Goal: Information Seeking & Learning: Learn about a topic

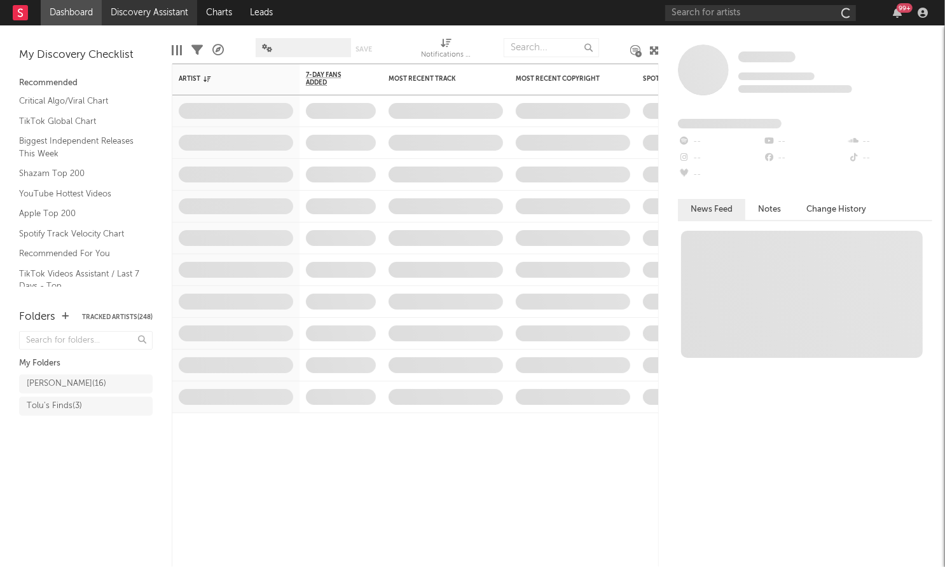
click at [157, 12] on link "Discovery Assistant" at bounding box center [149, 12] width 95 height 25
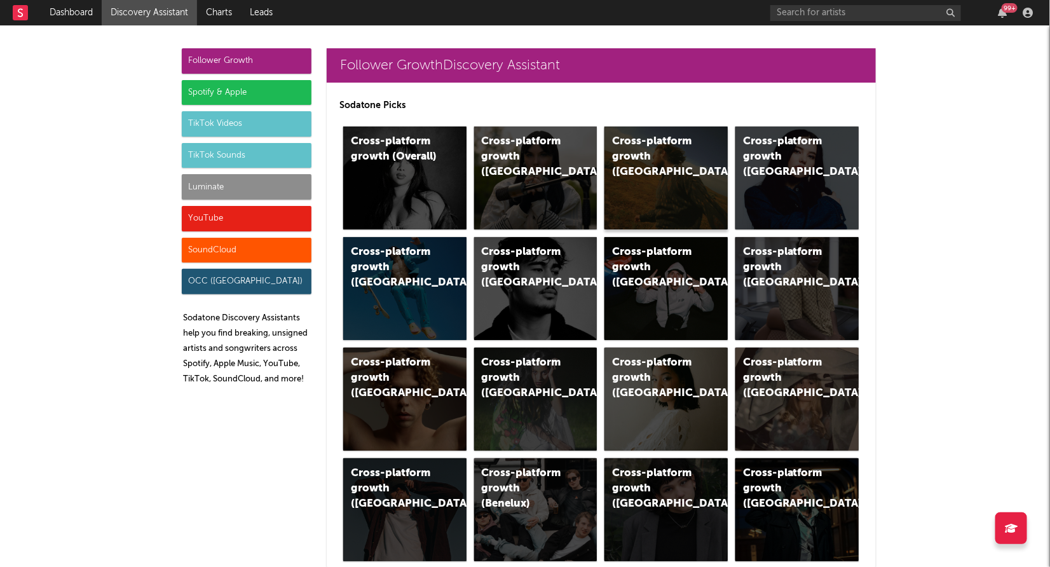
click at [635, 162] on div "Cross-platform growth (US)" at bounding box center [655, 157] width 86 height 46
click at [241, 122] on div "TikTok Videos" at bounding box center [247, 123] width 130 height 25
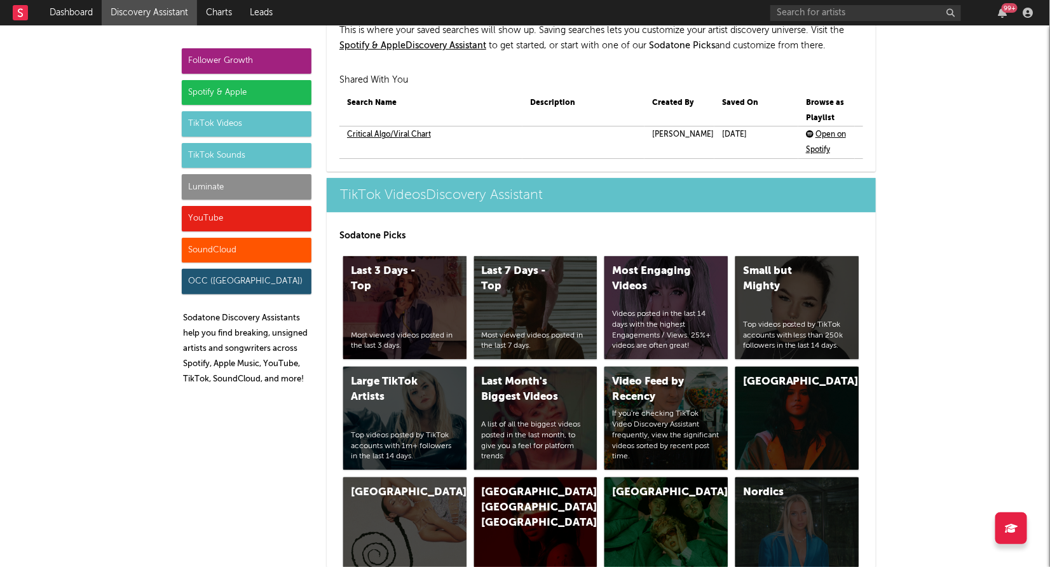
scroll to position [2972, 0]
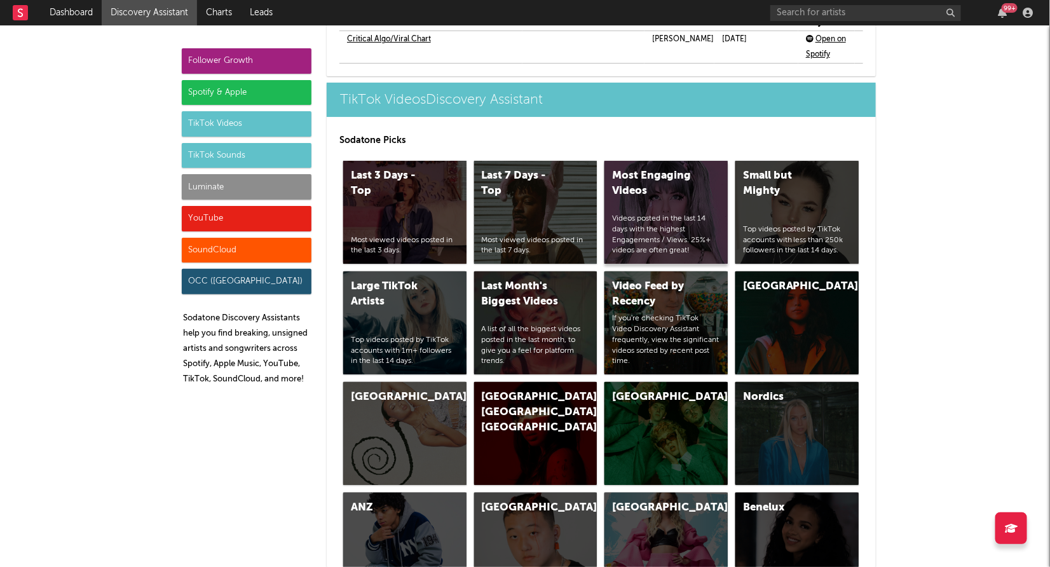
click at [649, 168] on div "Most Engaging Videos Videos posted in the last 14 days with the highest Engagem…" at bounding box center [665, 212] width 123 height 103
click at [770, 183] on div "Small but Mighty Top videos posted by TikTok accounts with less than 250k follo…" at bounding box center [796, 212] width 123 height 103
click at [569, 161] on div "Last 7 Days - Top Most viewed videos posted in the last 7 days." at bounding box center [535, 212] width 123 height 103
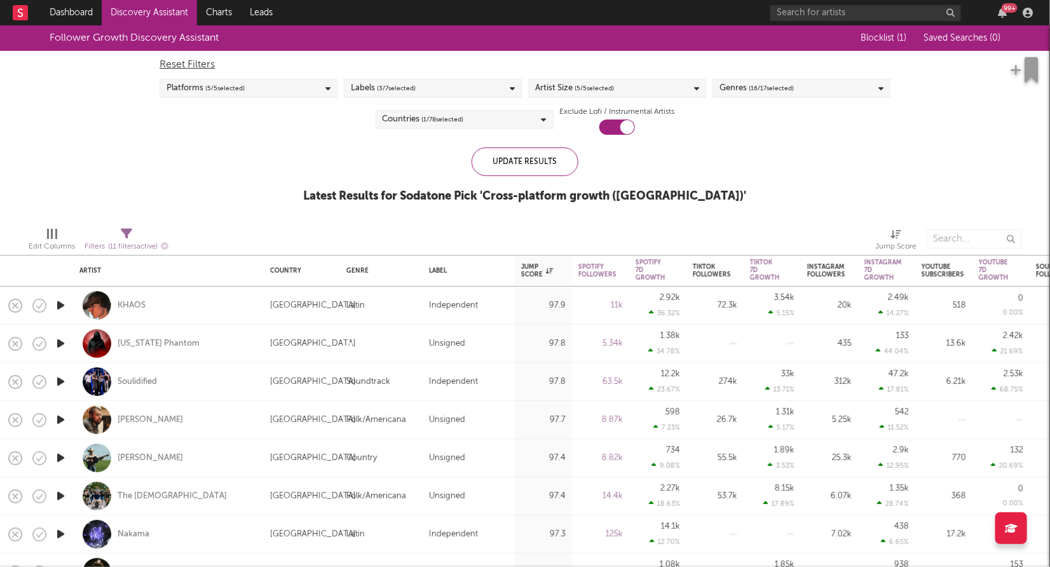
click at [63, 305] on icon "button" at bounding box center [60, 305] width 13 height 16
click at [62, 305] on icon "button" at bounding box center [60, 305] width 12 height 16
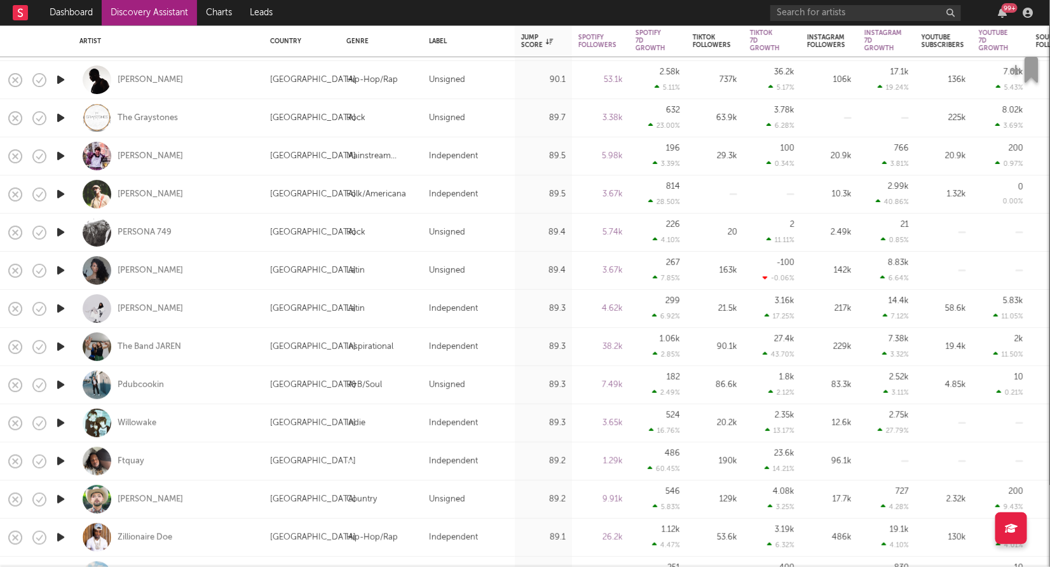
click at [60, 462] on icon "button" at bounding box center [60, 461] width 13 height 16
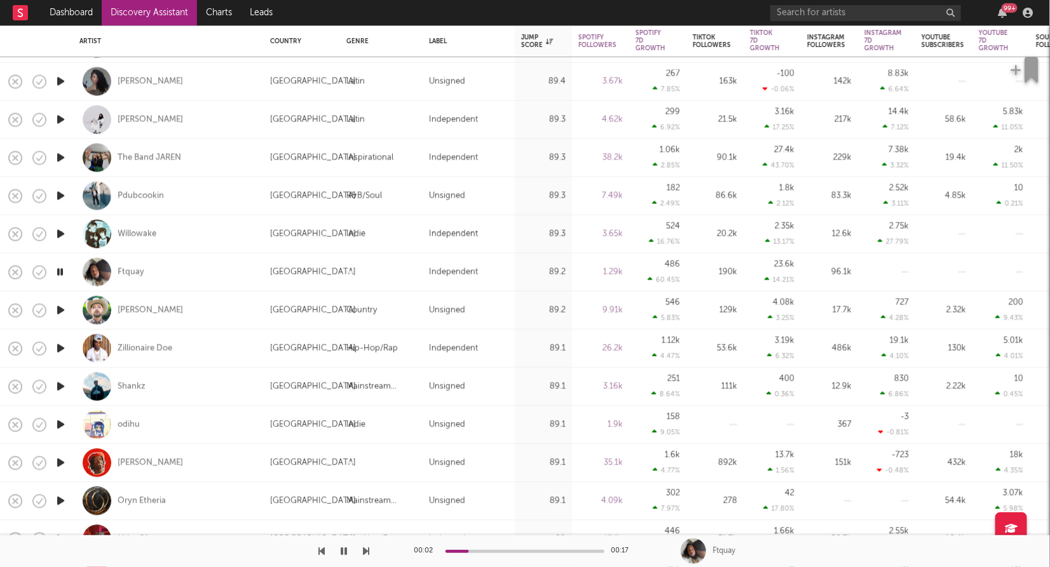
click at [58, 428] on icon "button" at bounding box center [60, 425] width 13 height 16
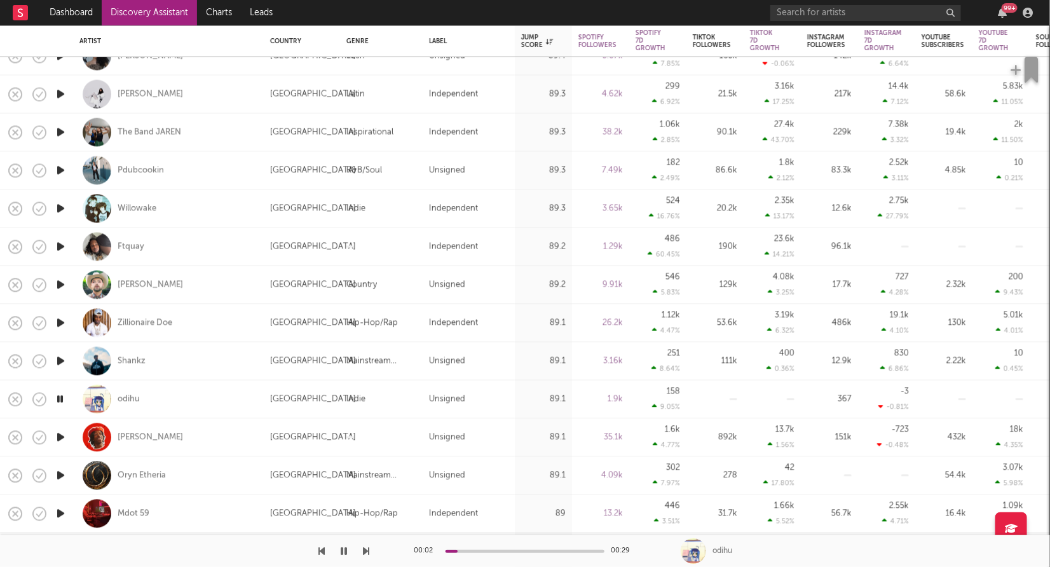
click at [58, 401] on icon "button" at bounding box center [60, 400] width 12 height 16
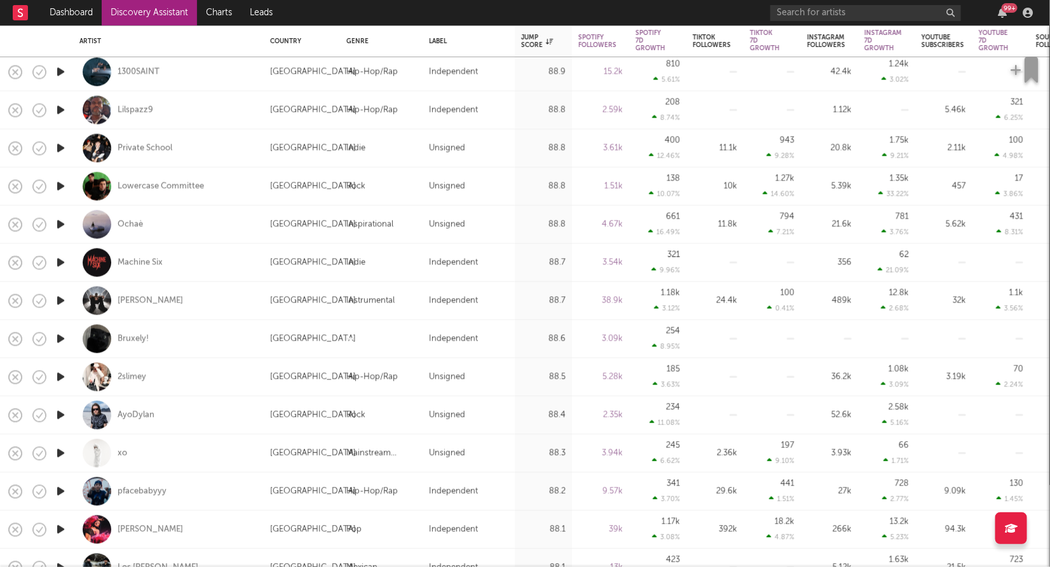
click at [58, 458] on icon "button" at bounding box center [60, 454] width 13 height 16
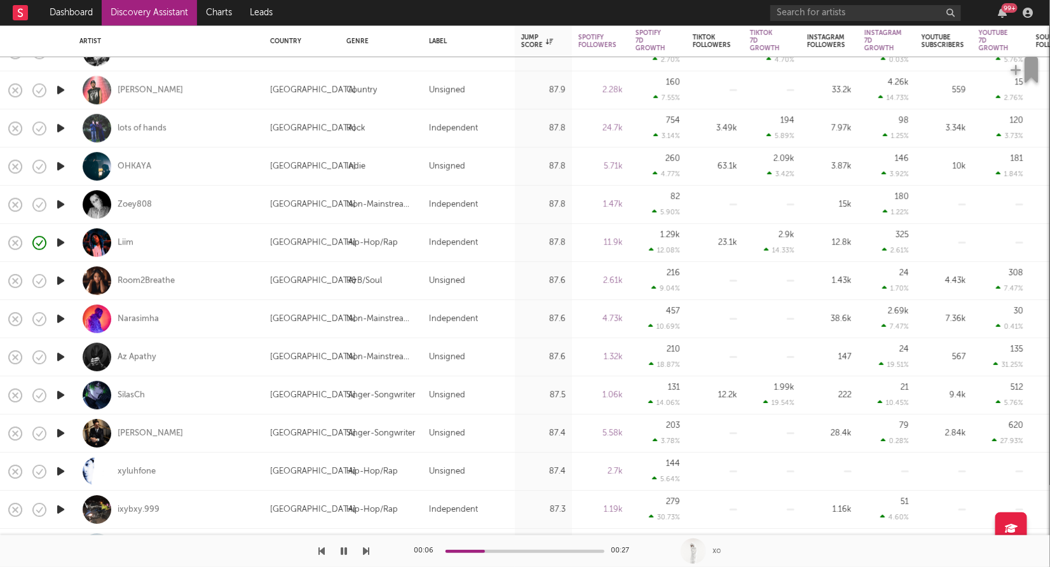
click at [60, 435] on icon "button" at bounding box center [60, 433] width 13 height 16
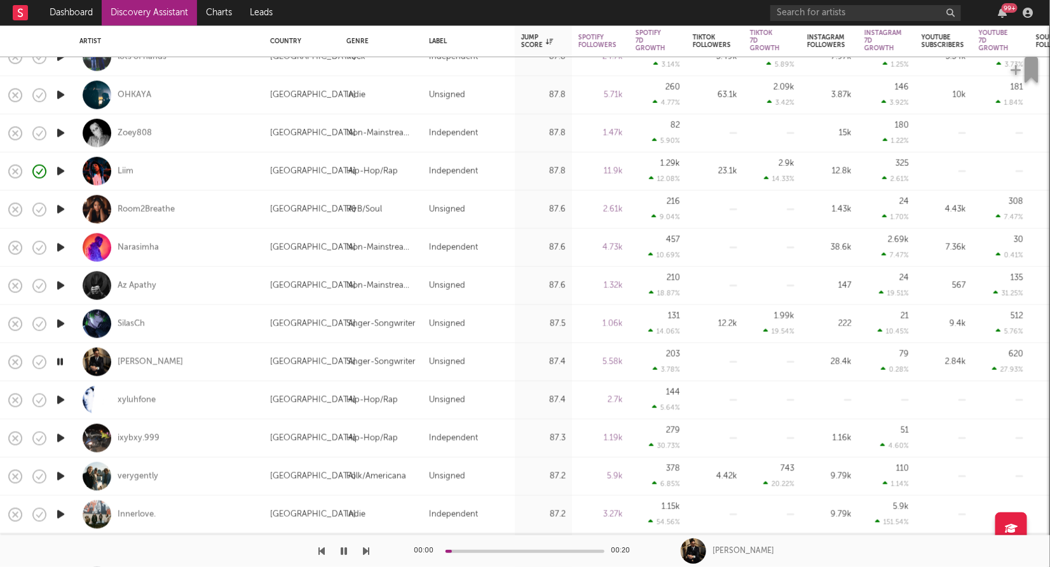
click at [61, 402] on icon "button" at bounding box center [60, 400] width 13 height 16
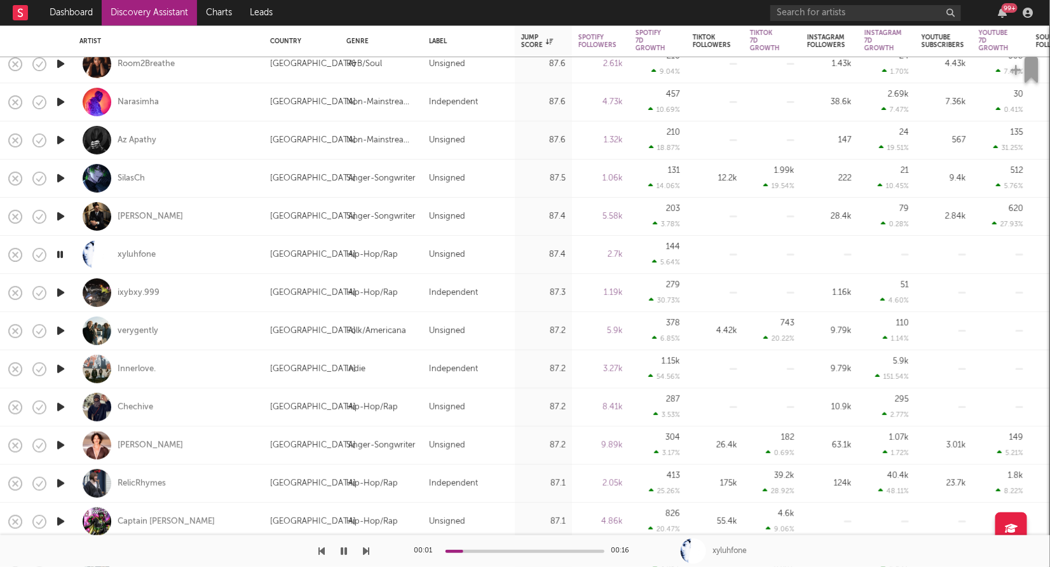
click at [60, 413] on icon "button" at bounding box center [60, 407] width 13 height 16
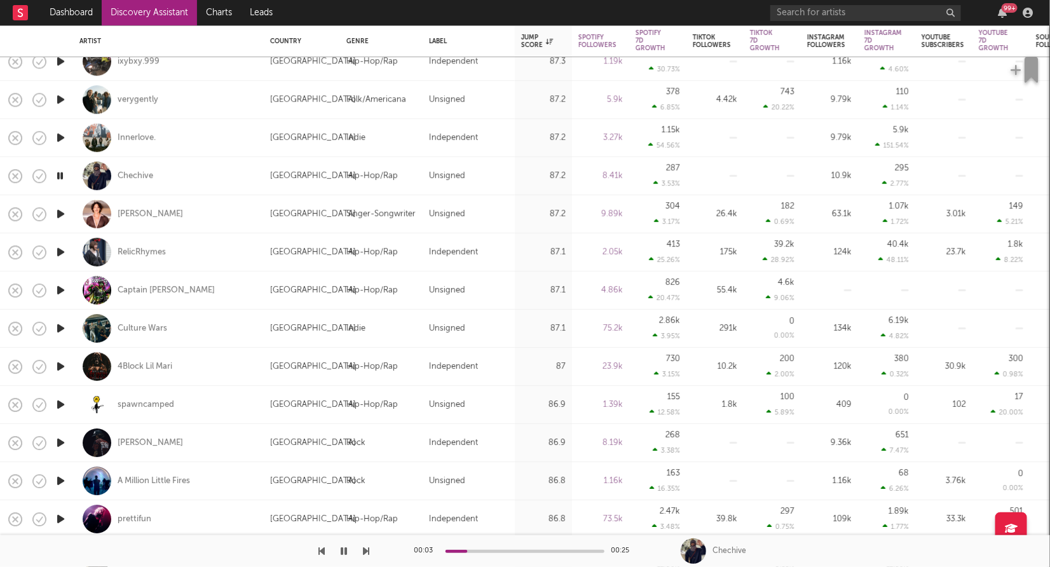
click at [60, 403] on icon "button" at bounding box center [60, 405] width 13 height 16
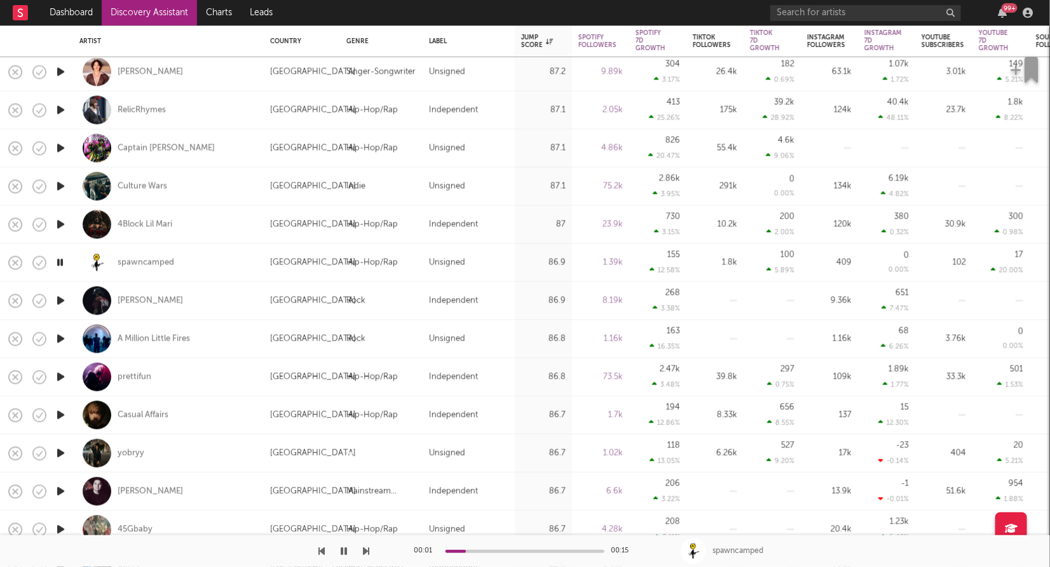
click at [60, 454] on icon "button" at bounding box center [60, 454] width 13 height 16
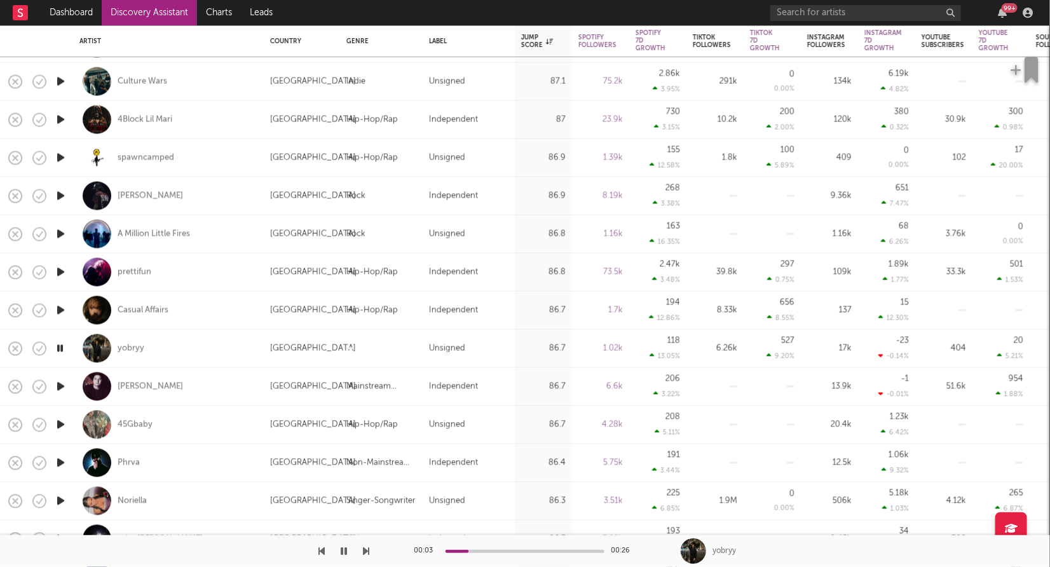
click at [58, 427] on icon "button" at bounding box center [60, 425] width 13 height 16
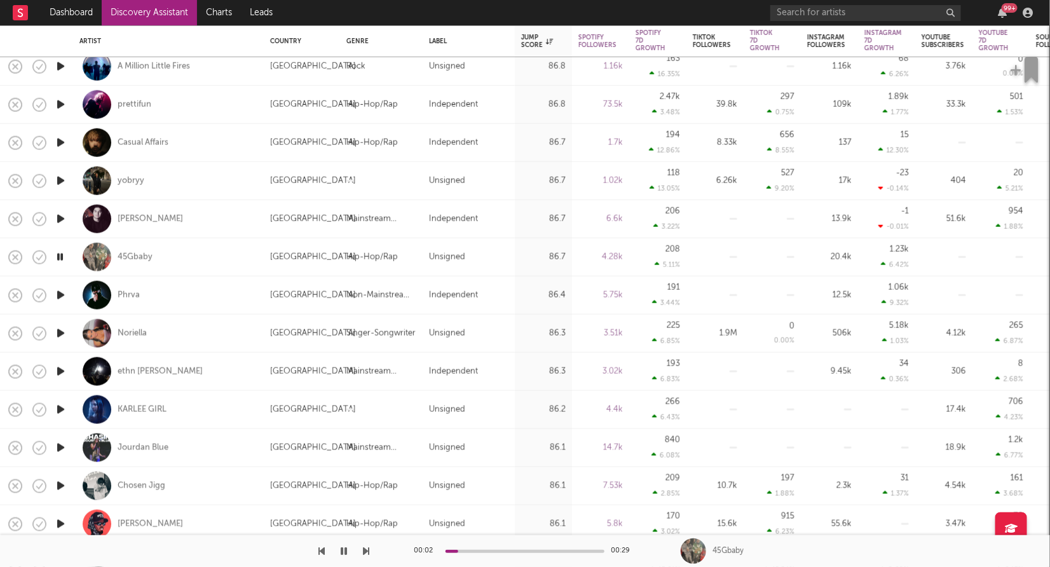
click at [64, 256] on icon "button" at bounding box center [60, 257] width 12 height 16
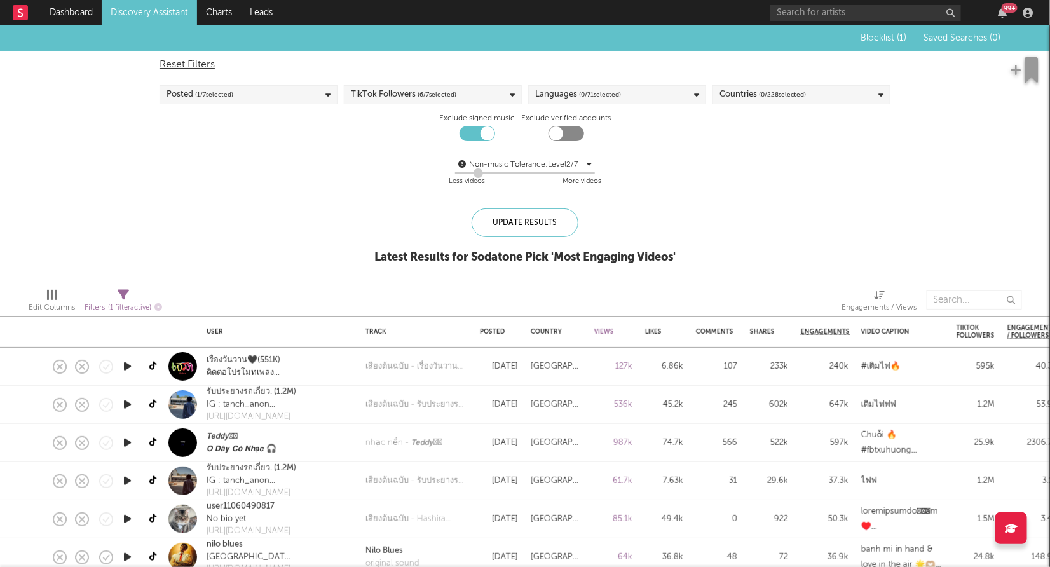
click at [778, 89] on span "( 0 / 228 selected)" at bounding box center [782, 94] width 47 height 15
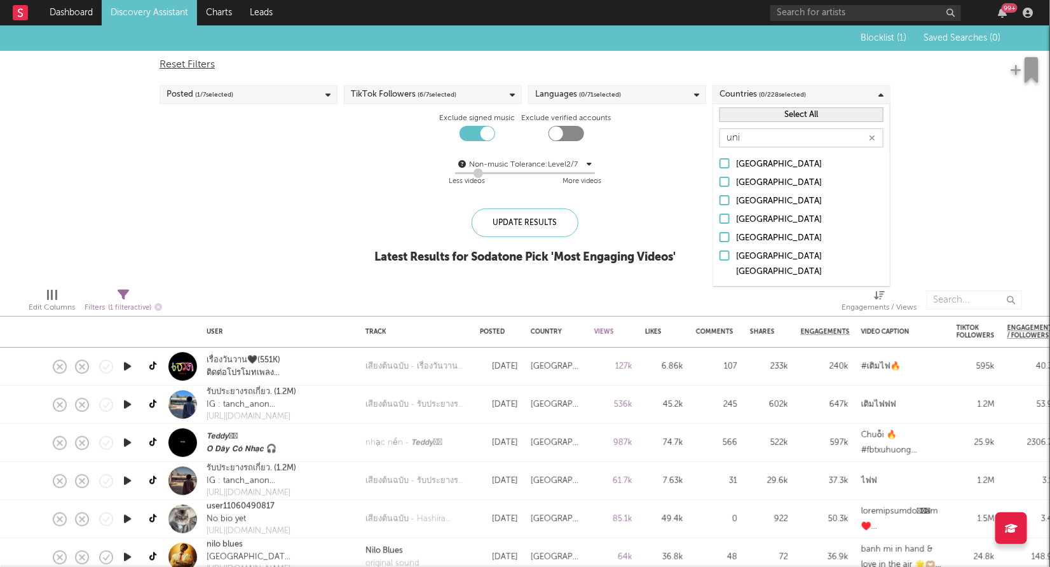
type input "uni"
click at [746, 239] on div "[GEOGRAPHIC_DATA]" at bounding box center [809, 238] width 147 height 15
click at [720, 239] on input "[GEOGRAPHIC_DATA]" at bounding box center [720, 238] width 0 height 15
click at [563, 222] on div "Update Results" at bounding box center [525, 222] width 107 height 29
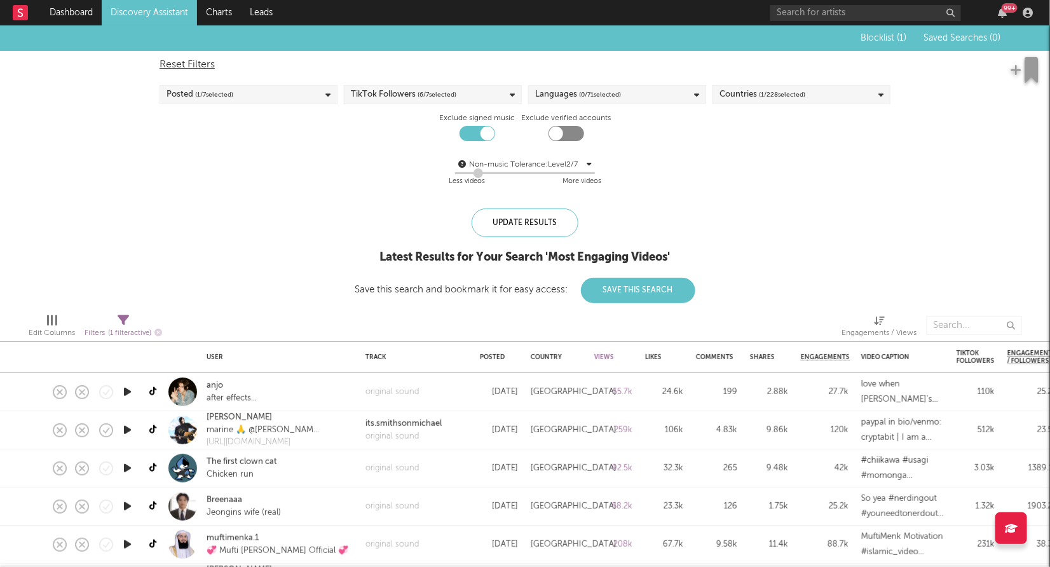
click at [130, 391] on icon "button" at bounding box center [127, 392] width 13 height 16
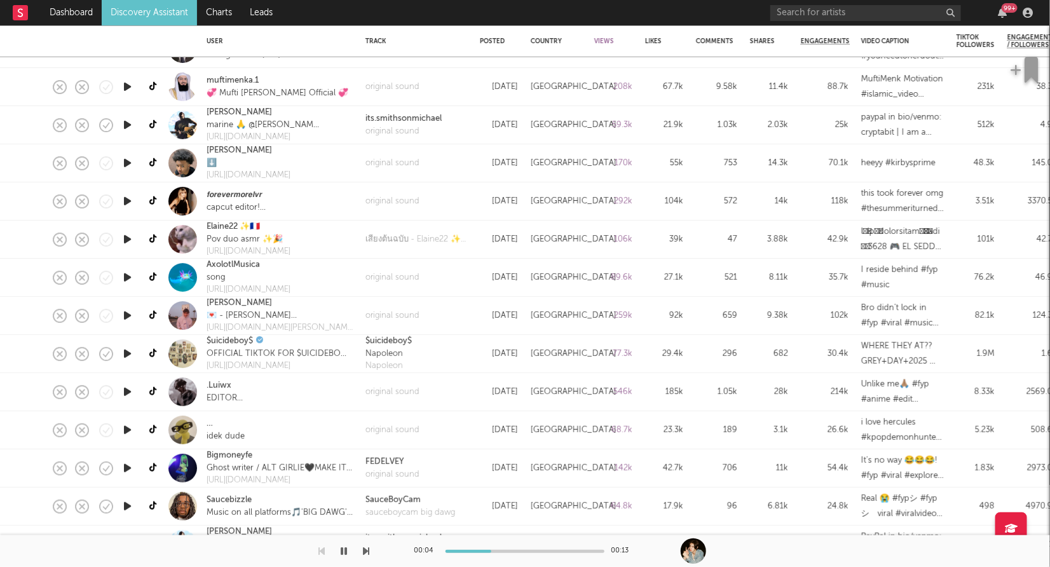
click at [132, 430] on icon "button" at bounding box center [127, 430] width 13 height 16
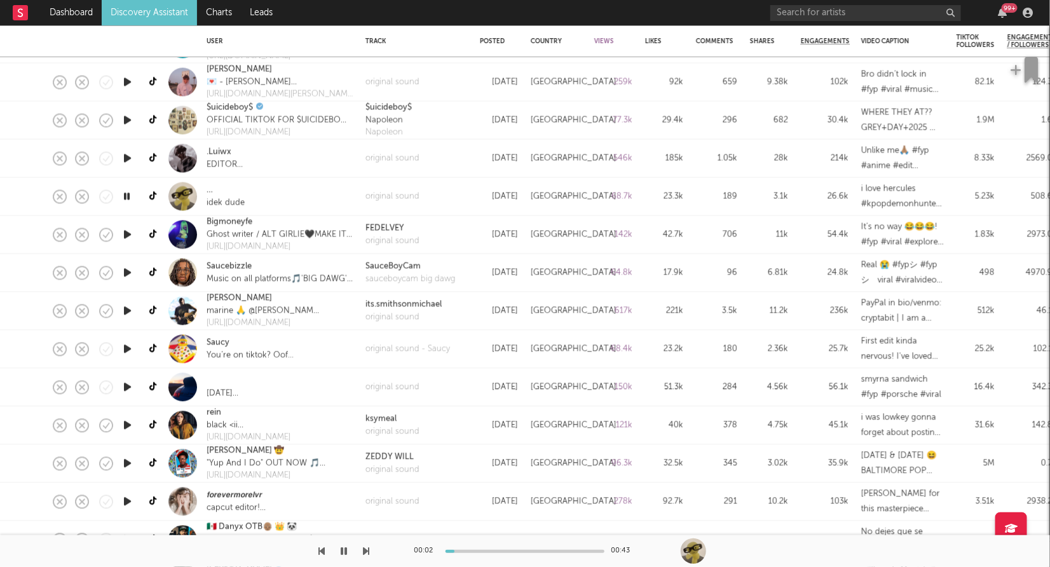
click at [128, 429] on icon "button" at bounding box center [127, 426] width 13 height 16
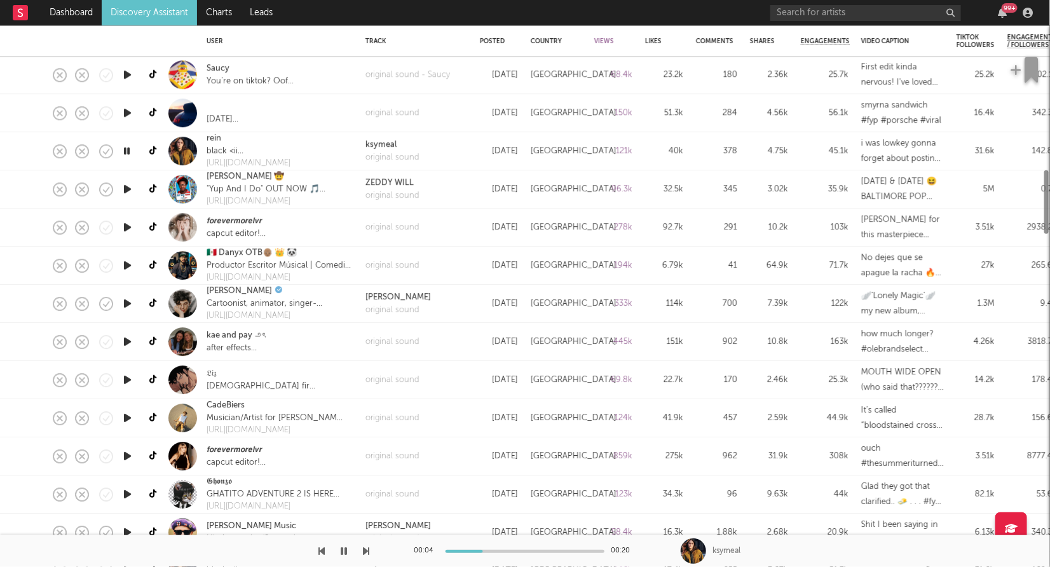
click at [127, 420] on icon "button" at bounding box center [127, 418] width 13 height 16
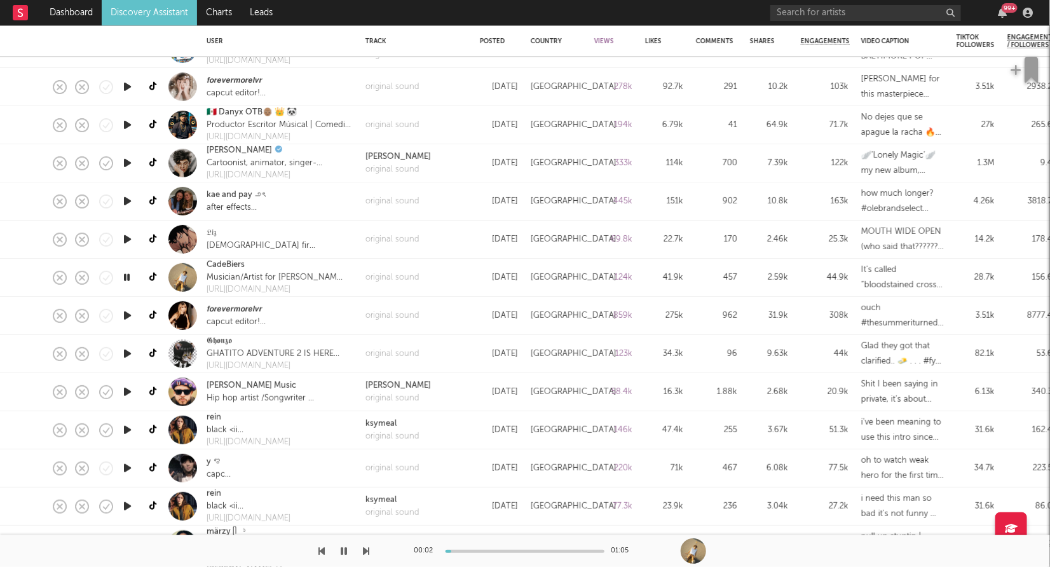
click at [129, 428] on icon "button" at bounding box center [127, 430] width 13 height 16
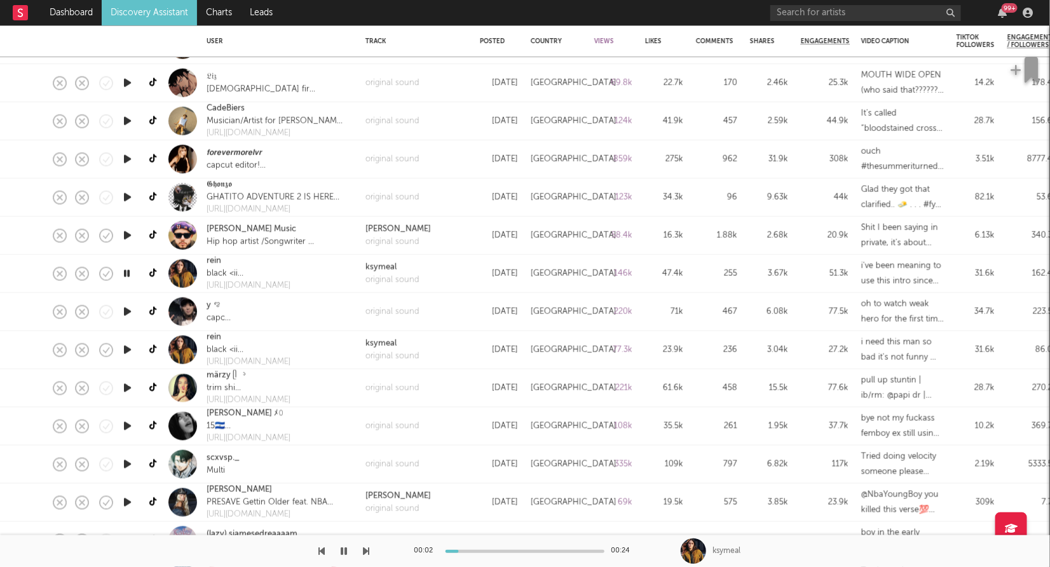
click at [349, 545] on button "button" at bounding box center [344, 551] width 13 height 32
